Goal: Book appointment/travel/reservation

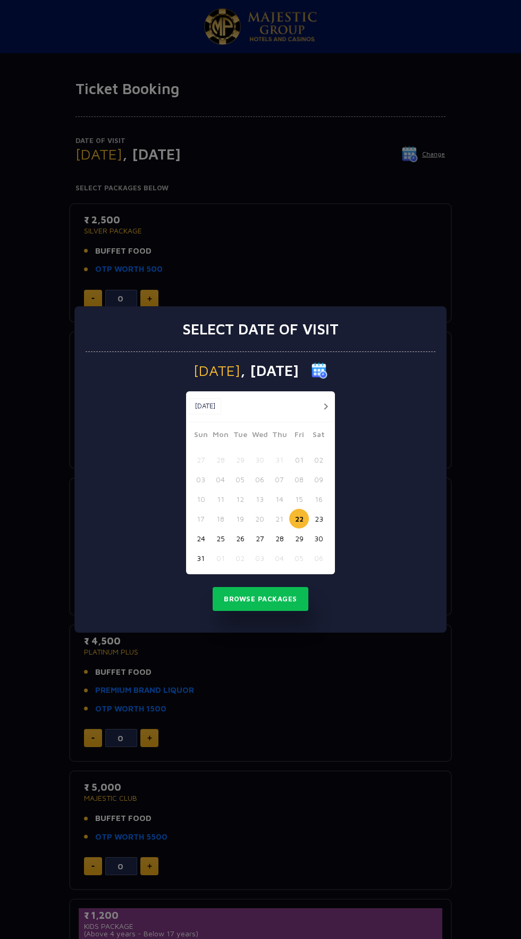
click at [319, 518] on button "23" at bounding box center [319, 519] width 20 height 20
click at [274, 606] on button "Browse Packages" at bounding box center [261, 599] width 96 height 24
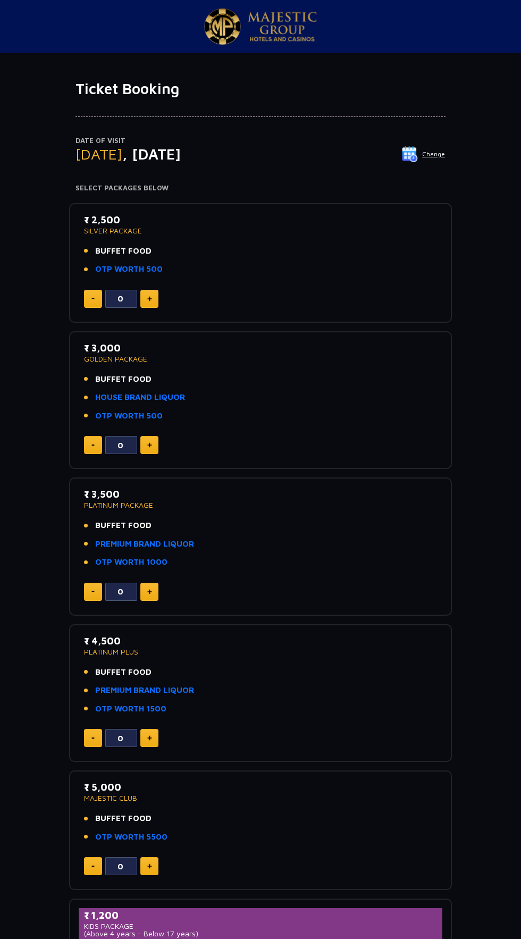
click at [149, 298] on img at bounding box center [149, 298] width 5 height 5
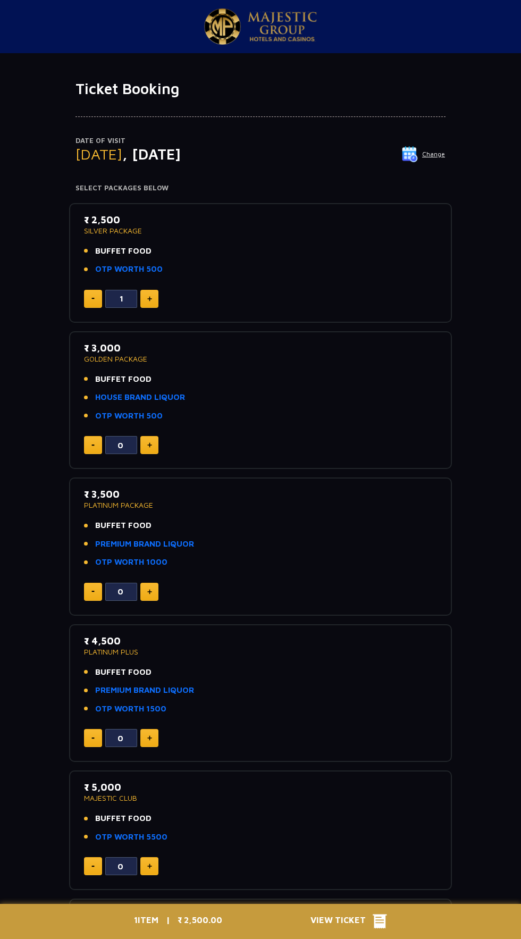
click at [149, 298] on img at bounding box center [149, 298] width 5 height 5
click at [124, 251] on span "BUFFET FOOD" at bounding box center [123, 251] width 56 height 12
click at [149, 298] on img at bounding box center [149, 298] width 5 height 5
type input "4"
